Goal: Transaction & Acquisition: Purchase product/service

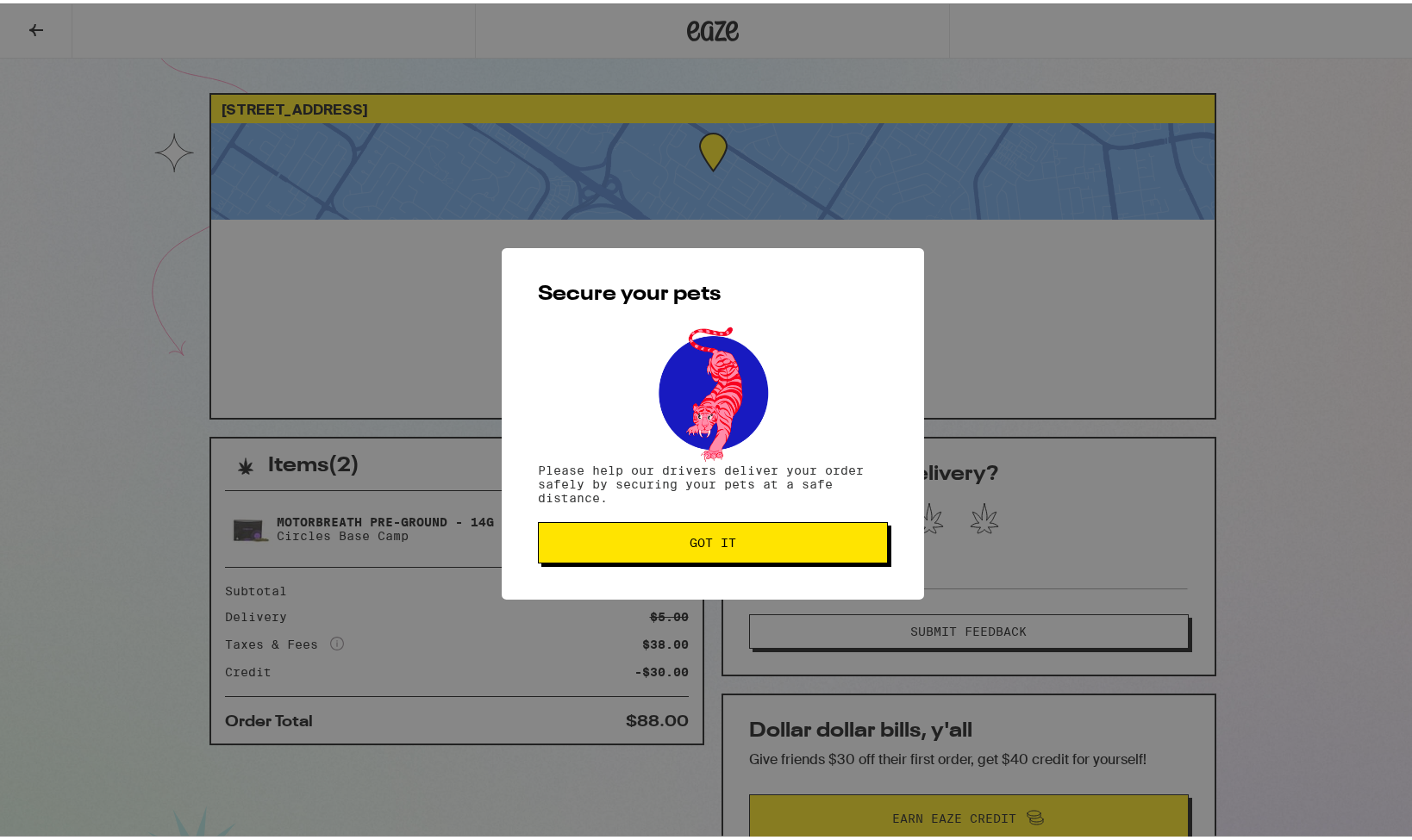
click at [651, 539] on span "Got it" at bounding box center [713, 539] width 320 height 12
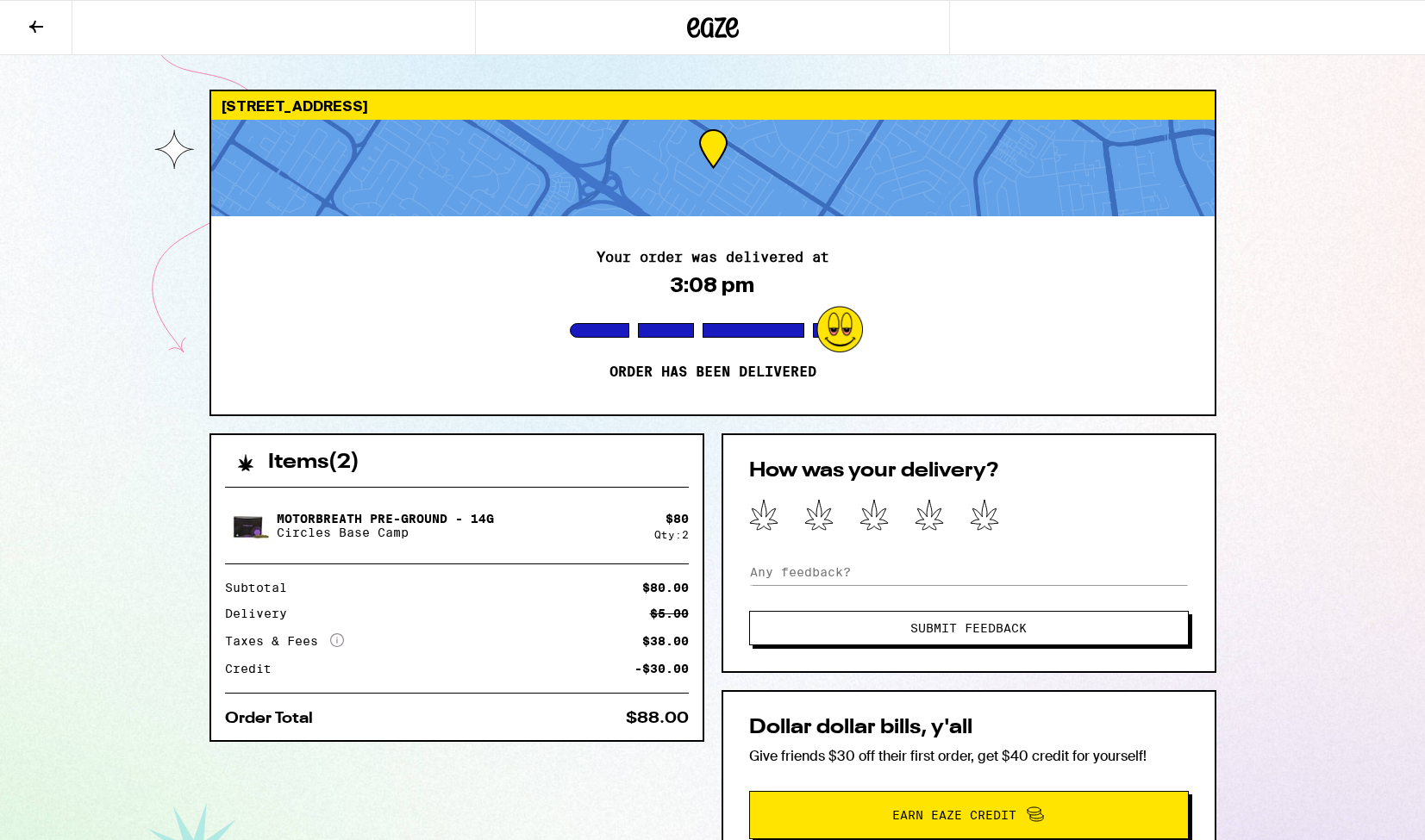
click at [712, 25] on icon at bounding box center [712, 28] width 26 height 20
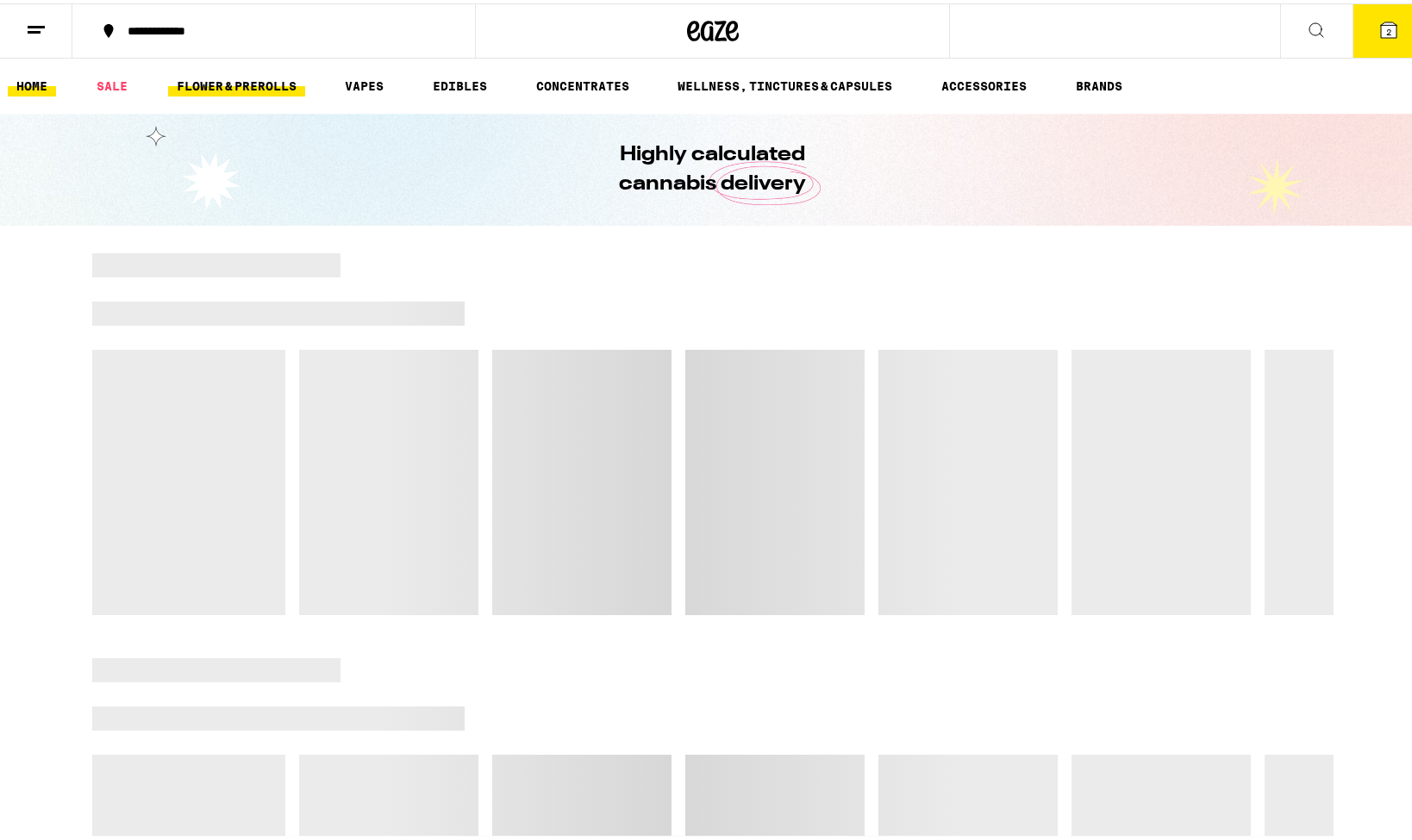
click at [241, 79] on link "FLOWER & PREROLLS" at bounding box center [236, 83] width 137 height 20
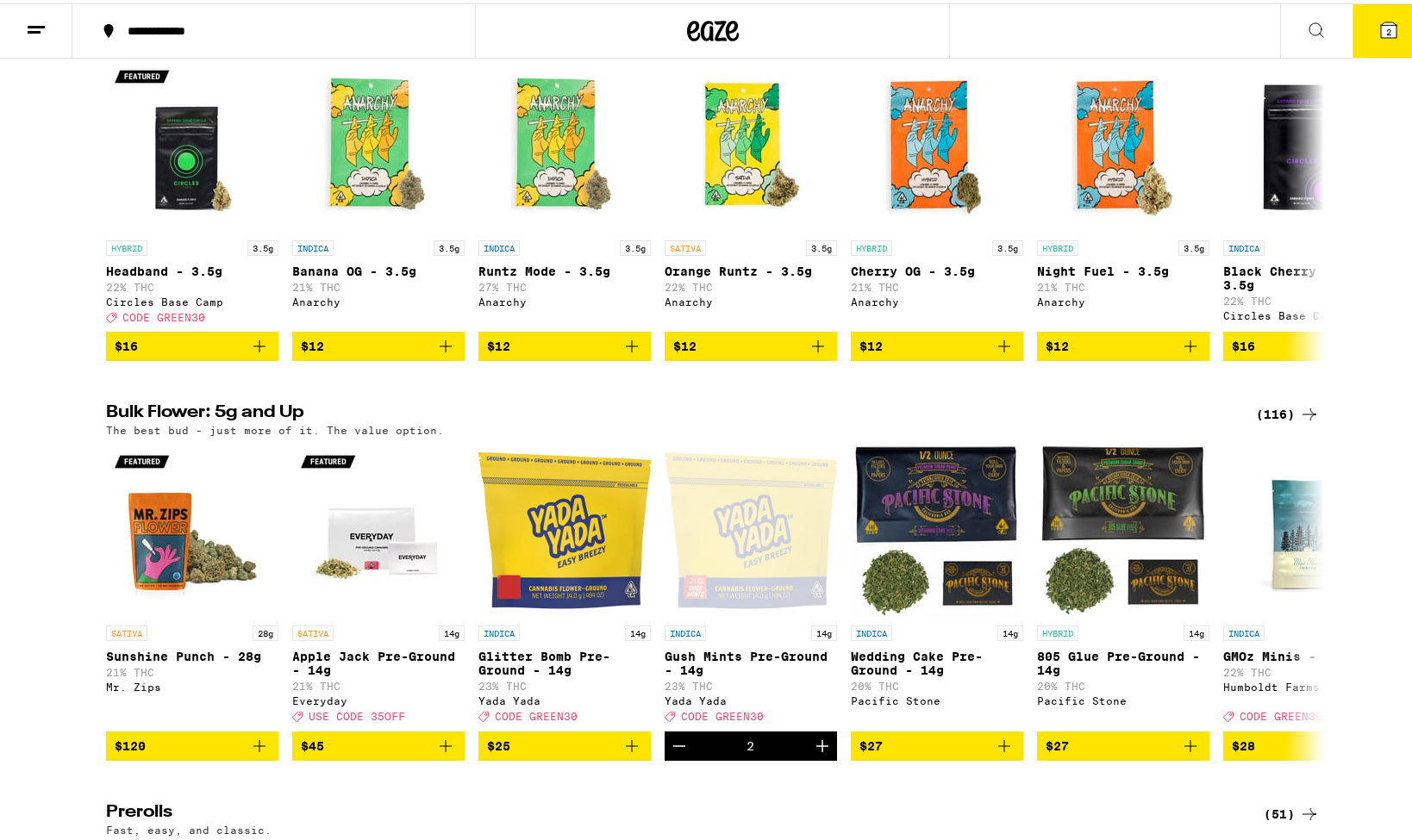
scroll to position [228, 0]
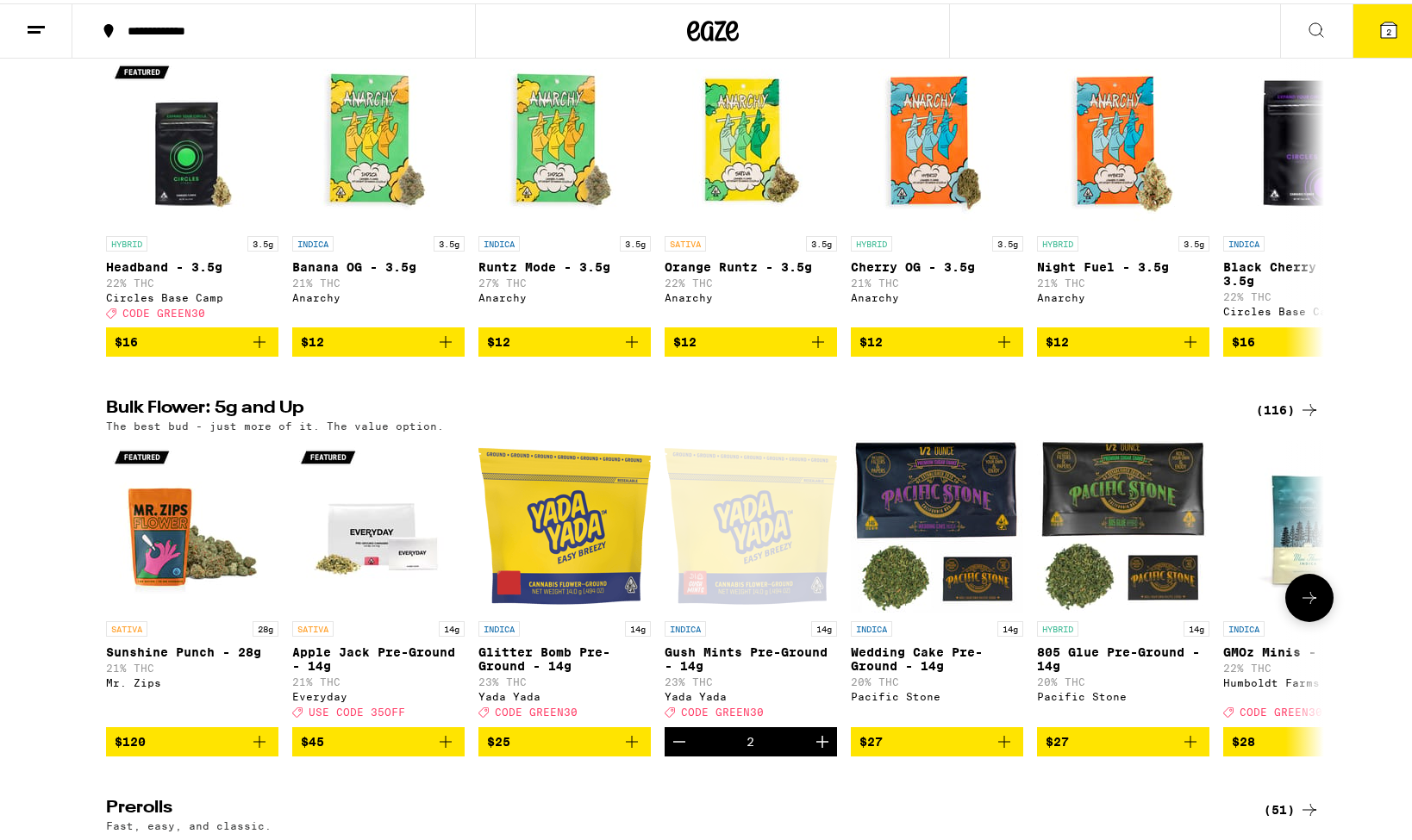
click at [672, 749] on icon "Decrement" at bounding box center [679, 738] width 20 height 20
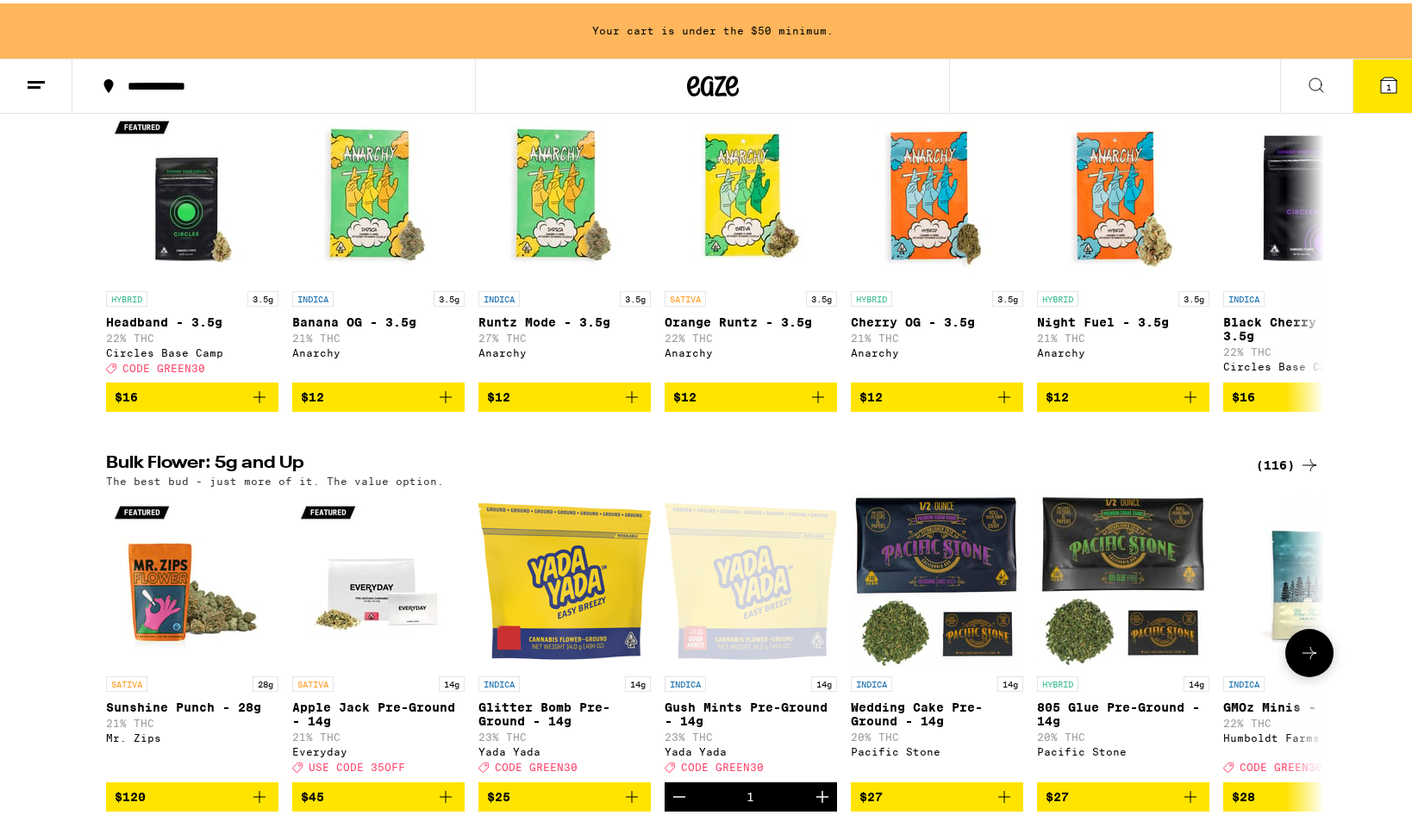
click at [631, 804] on icon "Add to bag" at bounding box center [631, 793] width 20 height 20
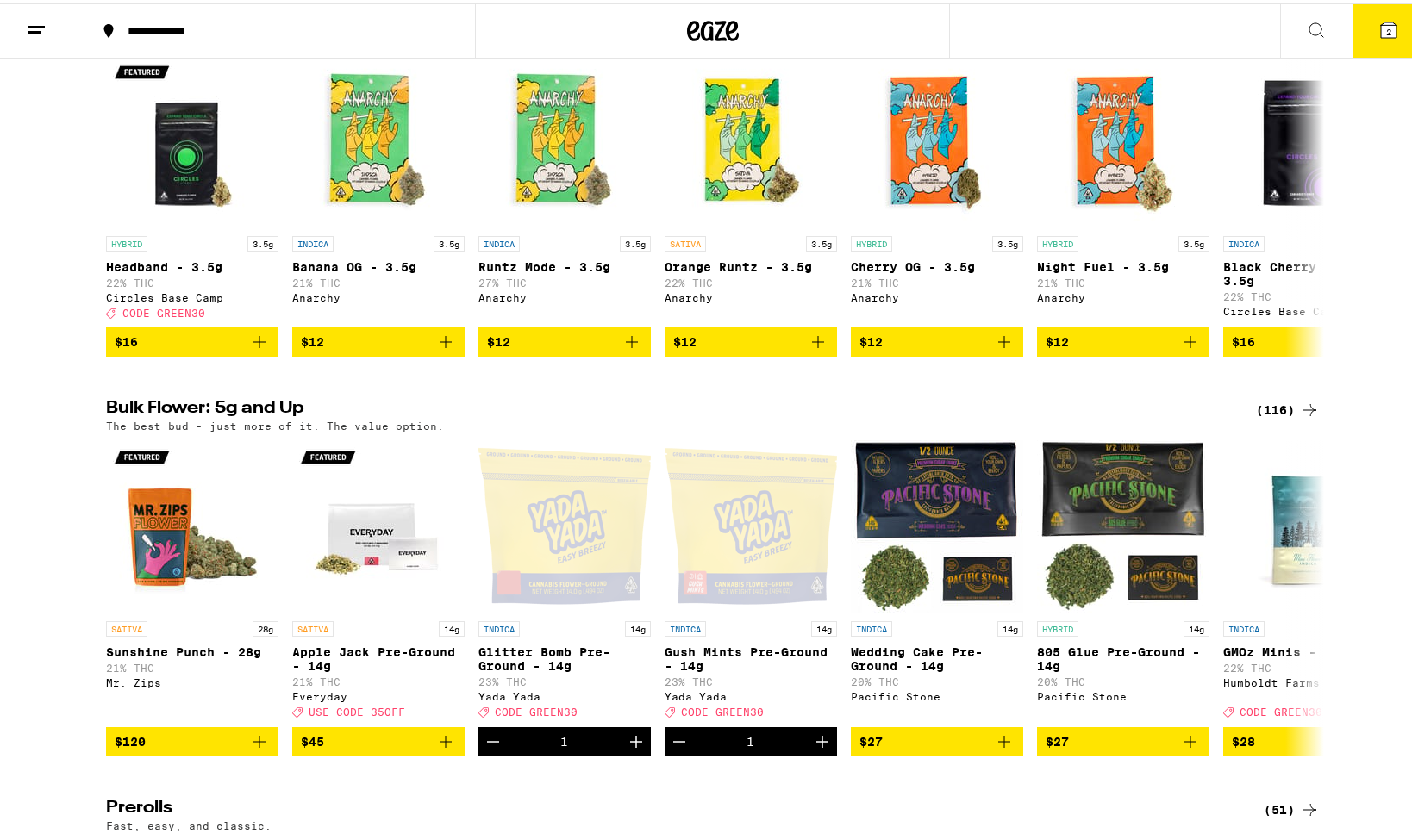
click at [1379, 36] on icon at bounding box center [1389, 27] width 20 height 20
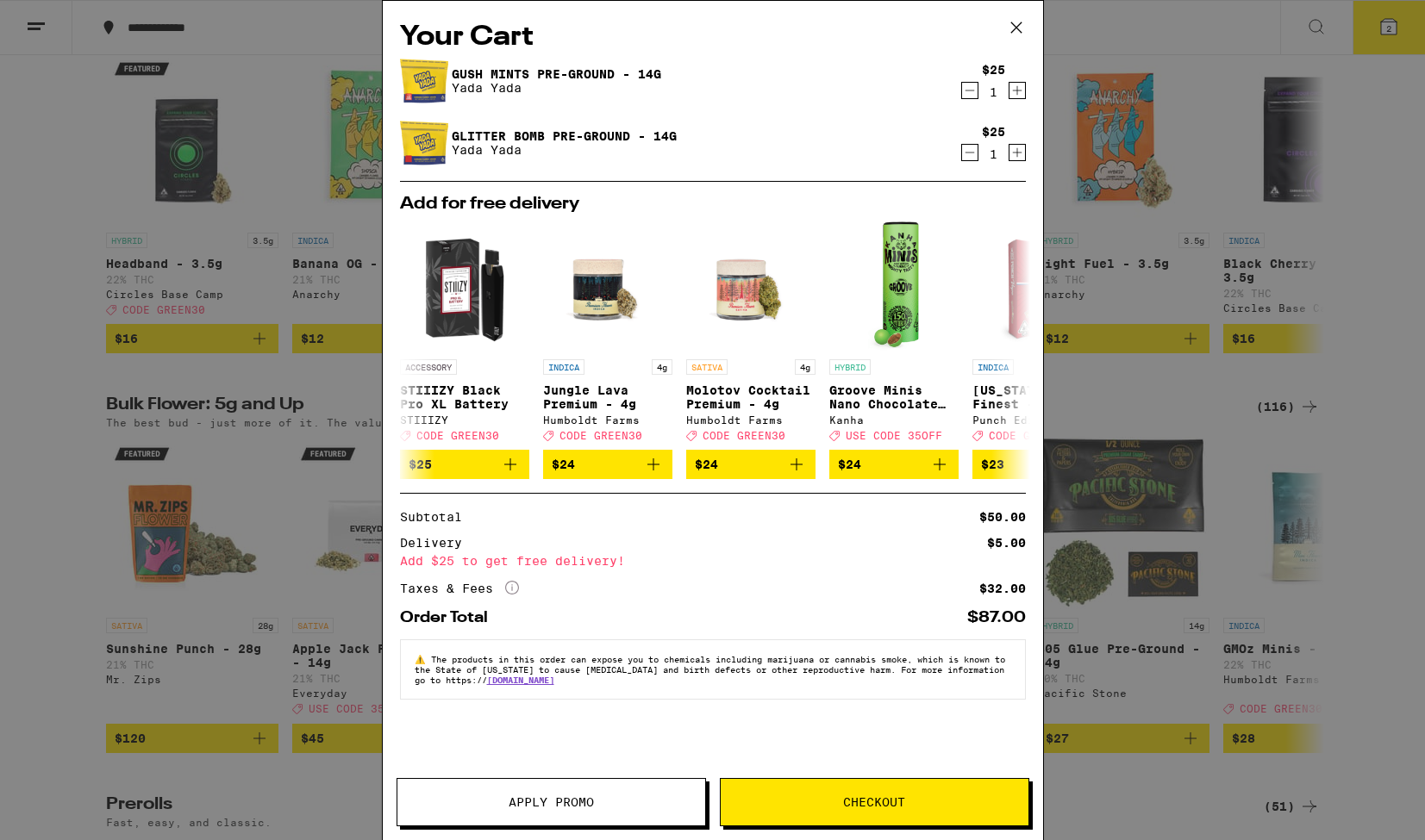
click at [544, 808] on span "Apply Promo" at bounding box center [551, 802] width 86 height 12
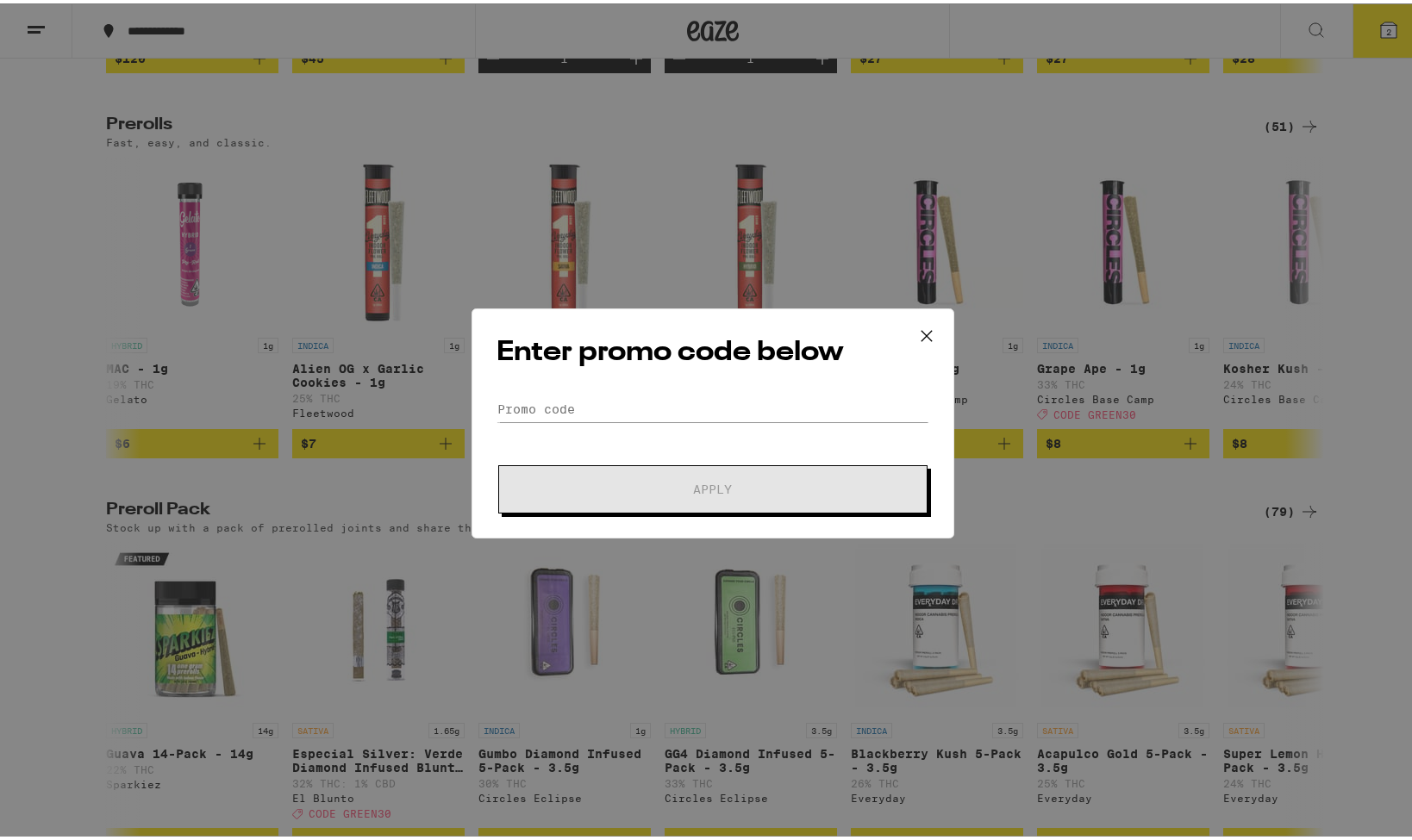
scroll to position [979, 0]
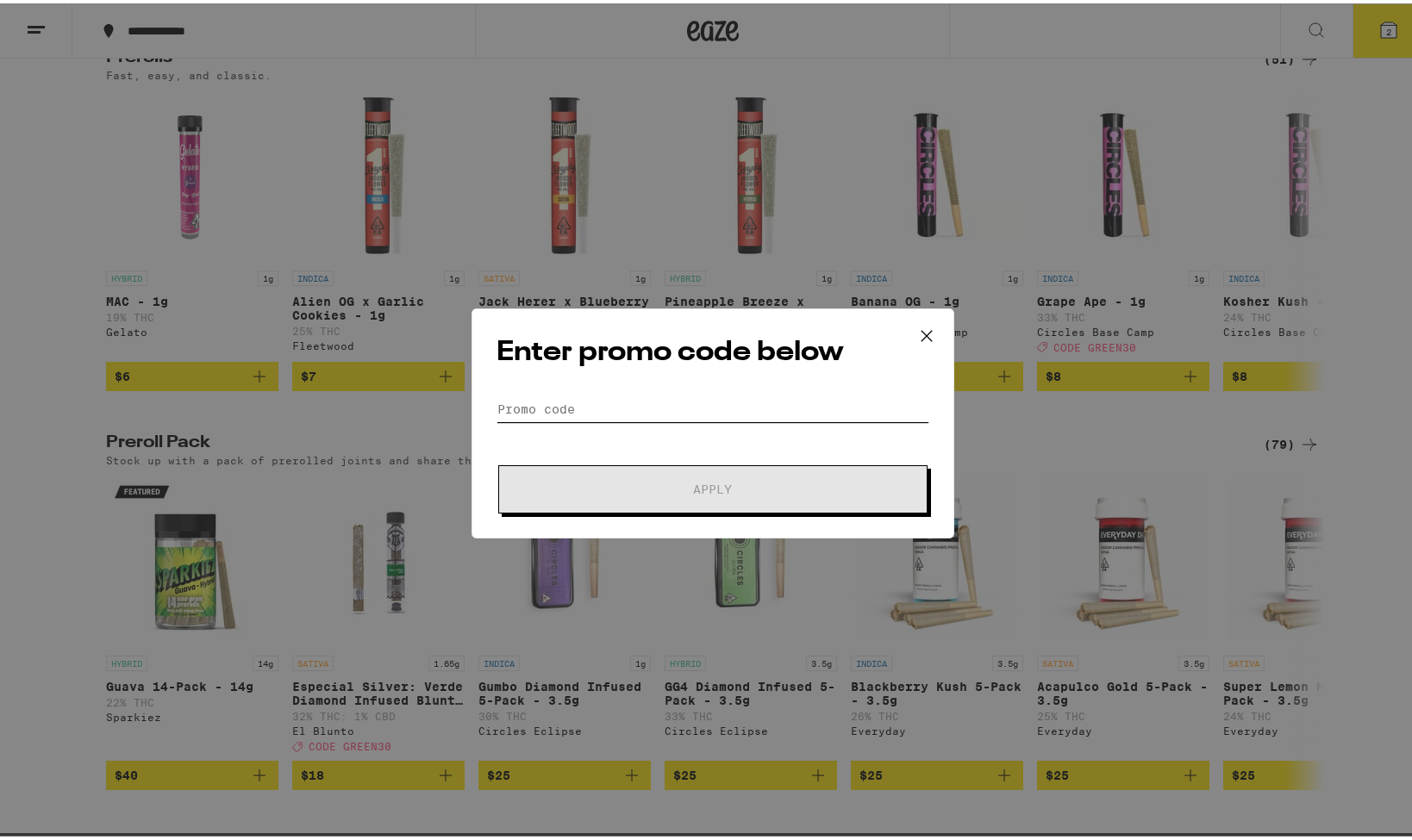
click at [628, 410] on input "Promo Code" at bounding box center [713, 406] width 433 height 26
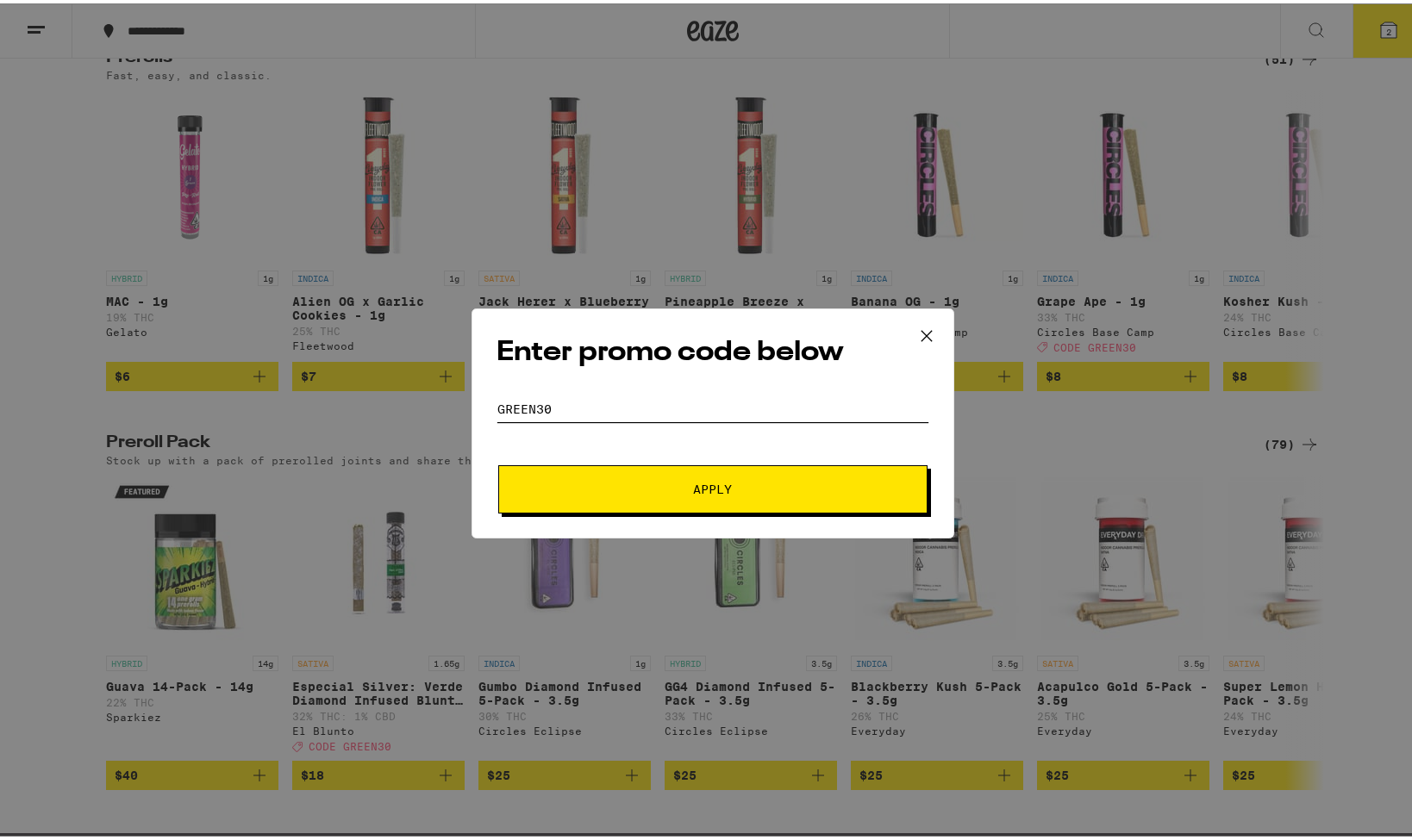
type input "GREEN30"
click at [685, 481] on span "Apply" at bounding box center [713, 485] width 310 height 12
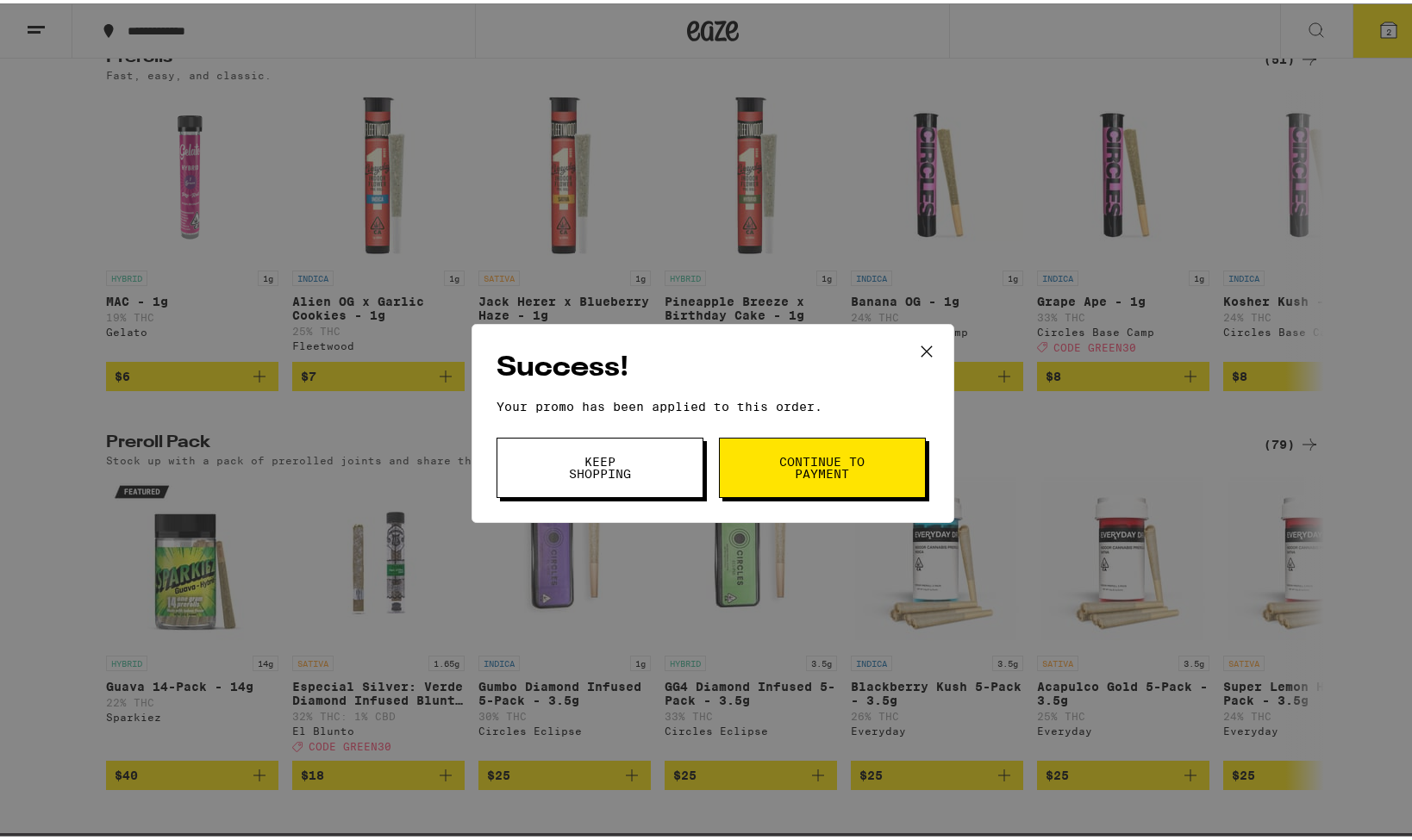
click at [764, 466] on button "Continue to payment" at bounding box center [822, 464] width 207 height 61
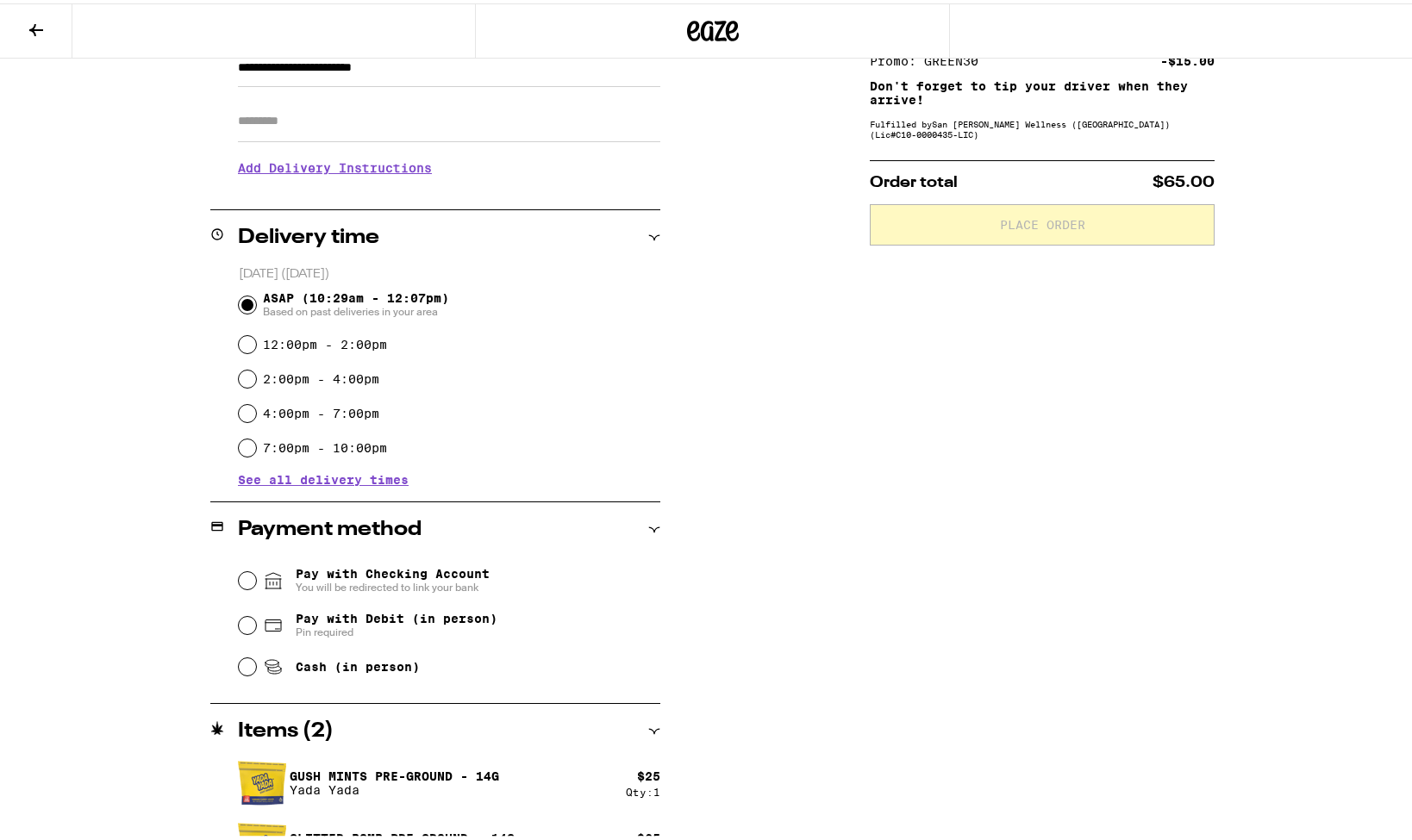
scroll to position [272, 0]
click at [241, 662] on input "Cash (in person)" at bounding box center [247, 664] width 18 height 18
radio input "true"
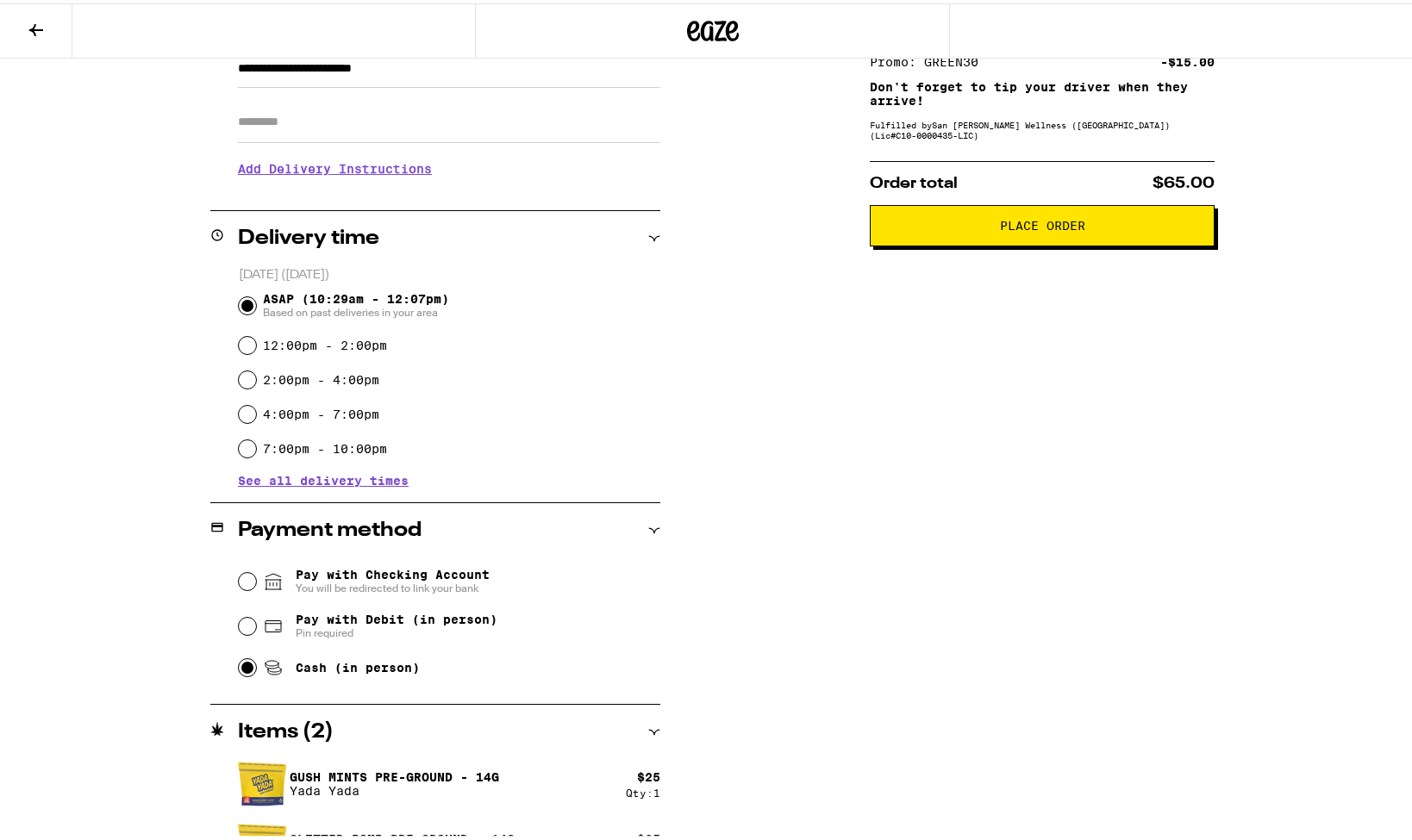
scroll to position [271, 0]
click at [1082, 239] on button "Place Order" at bounding box center [1042, 223] width 345 height 41
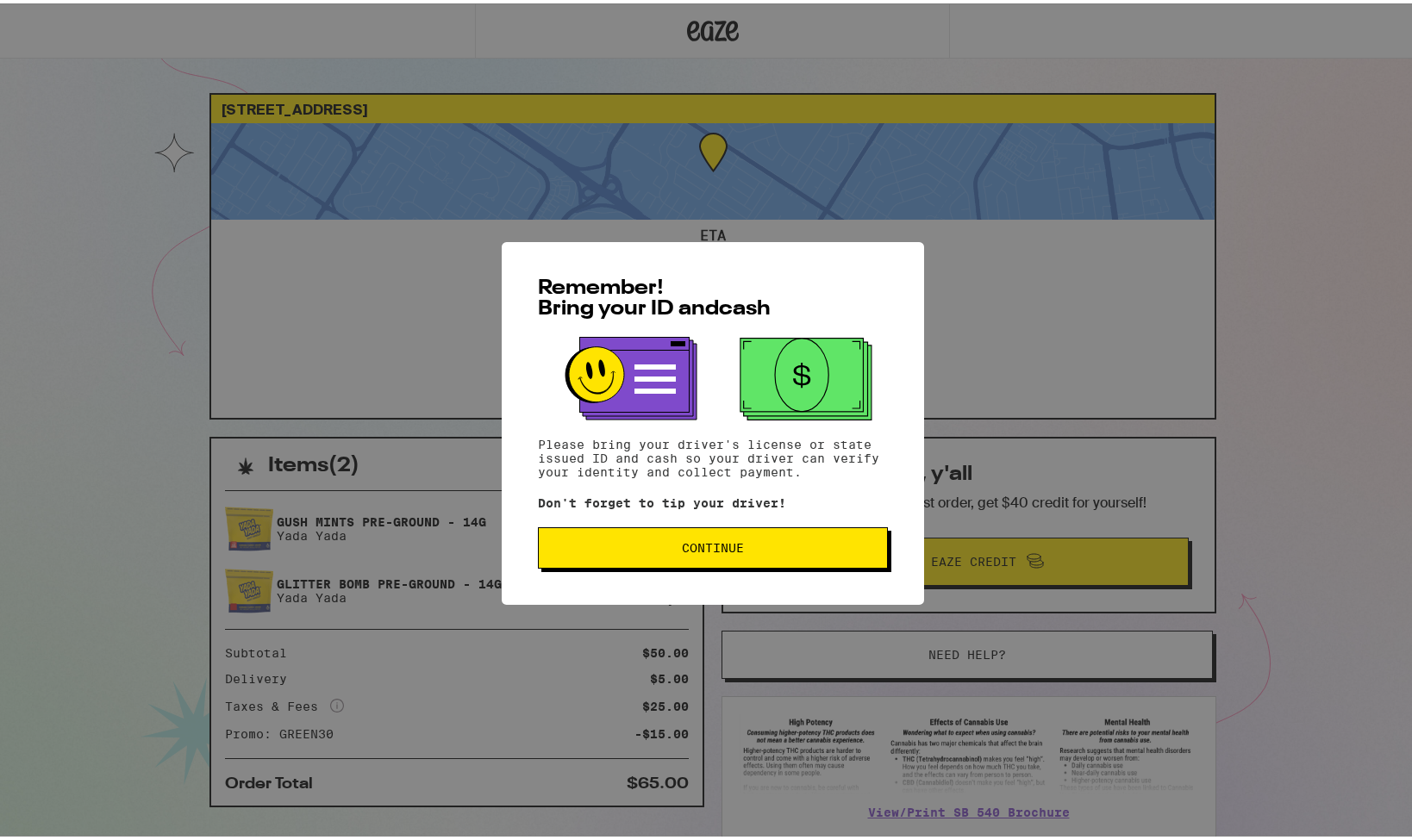
click at [695, 564] on button "Continue" at bounding box center [713, 545] width 350 height 41
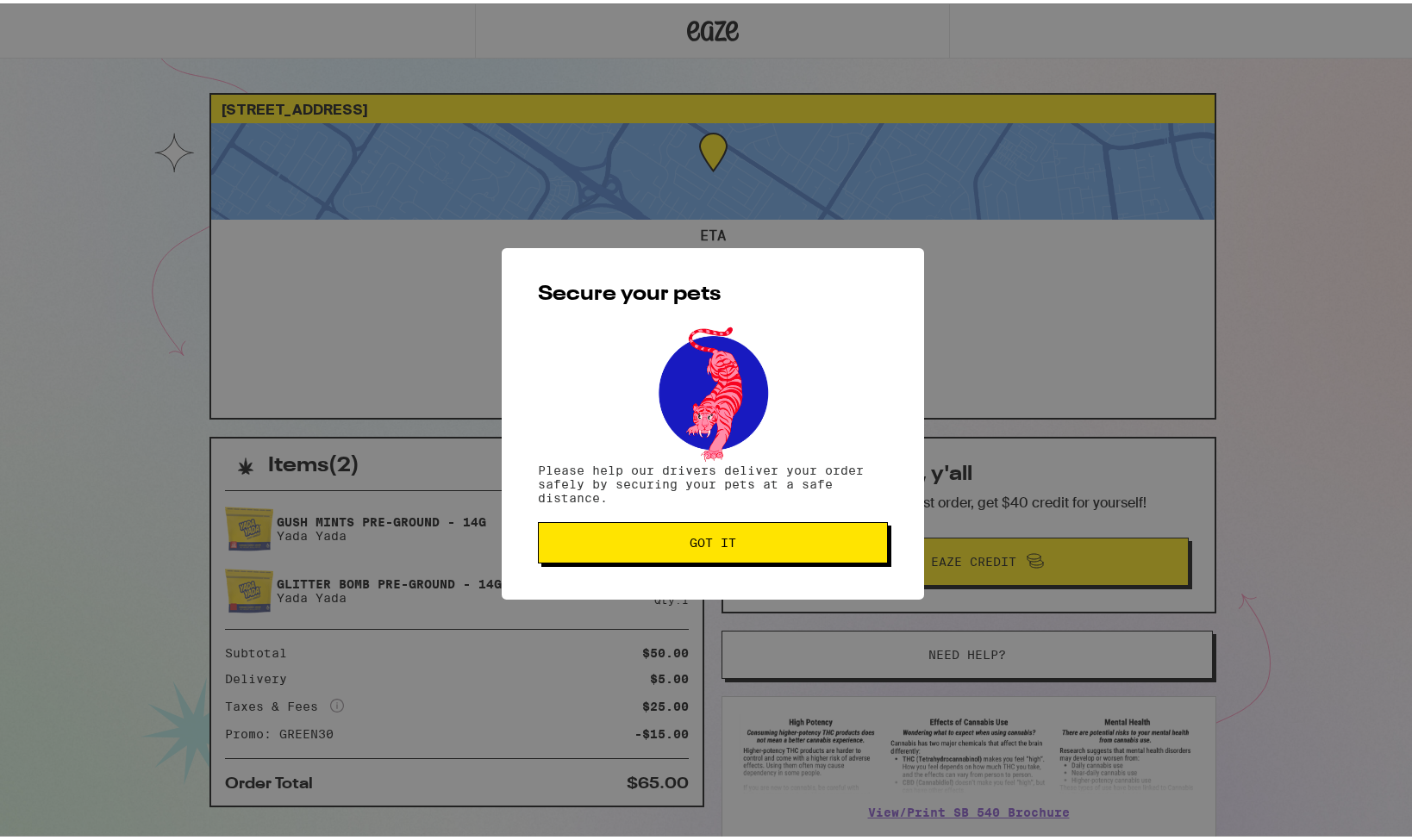
click at [706, 540] on span "Got it" at bounding box center [713, 539] width 47 height 12
